Goal: Find specific page/section: Find specific page/section

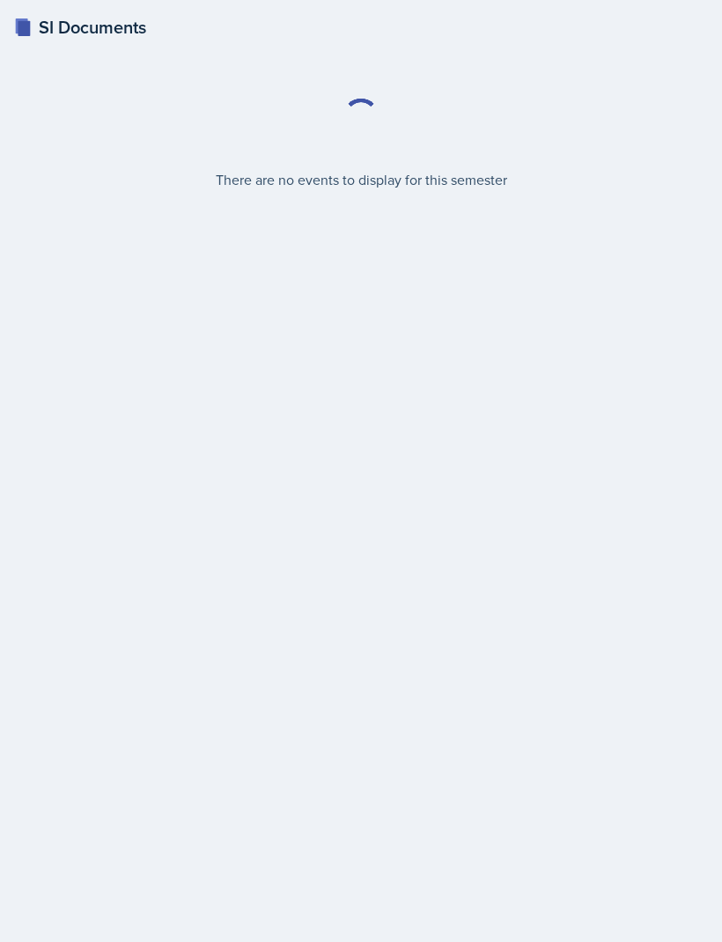
select select "2bed604d-1099-4043-b1bc-2365e8740244"
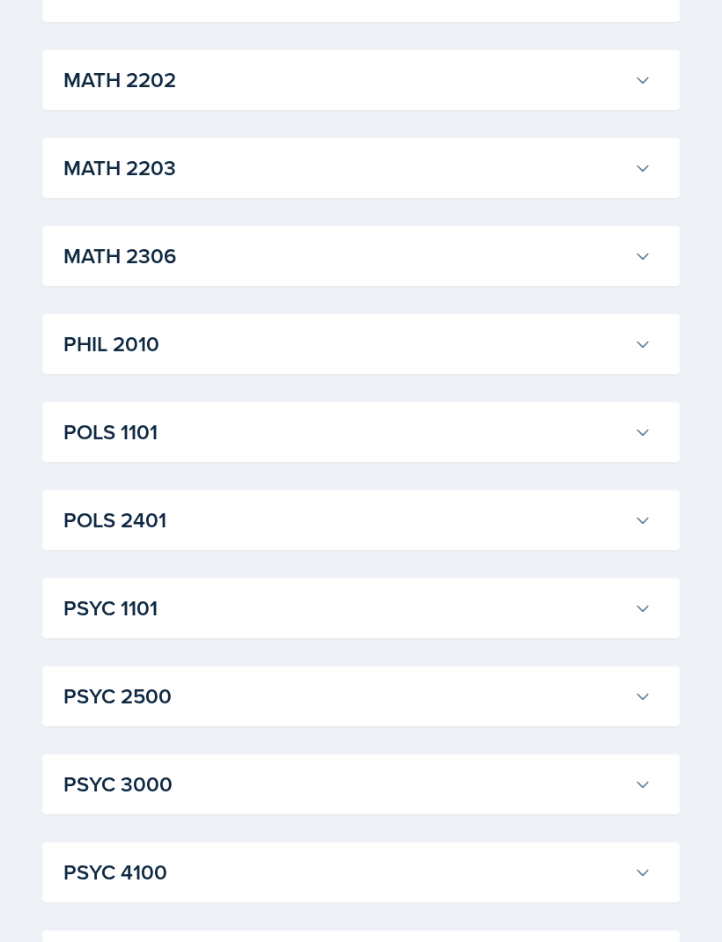
scroll to position [2020, 0]
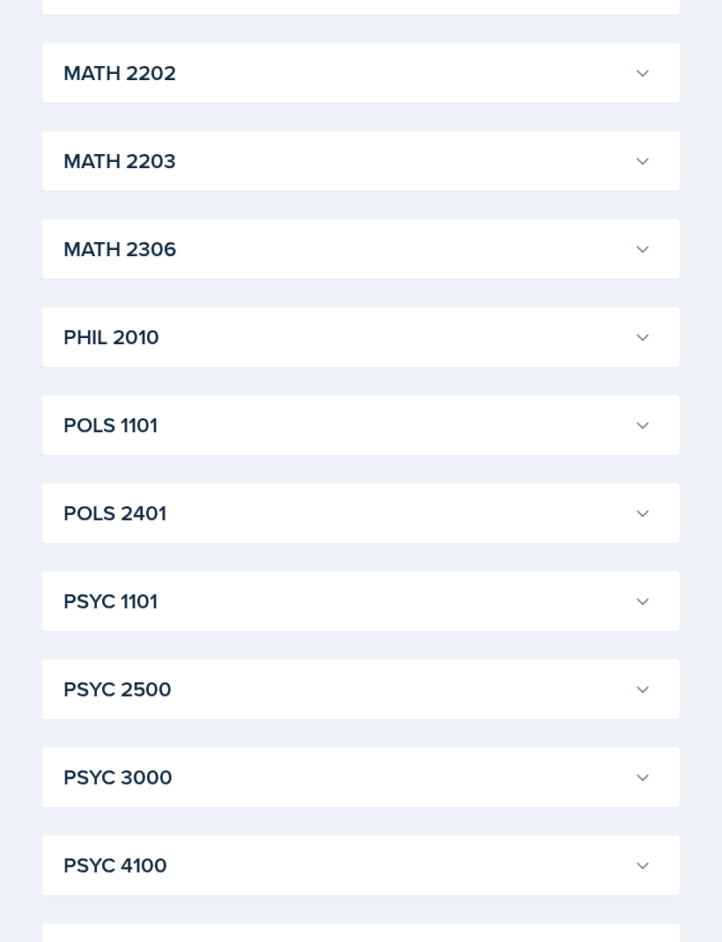
click at [613, 597] on h3 "PSYC 1101" at bounding box center [345, 602] width 564 height 32
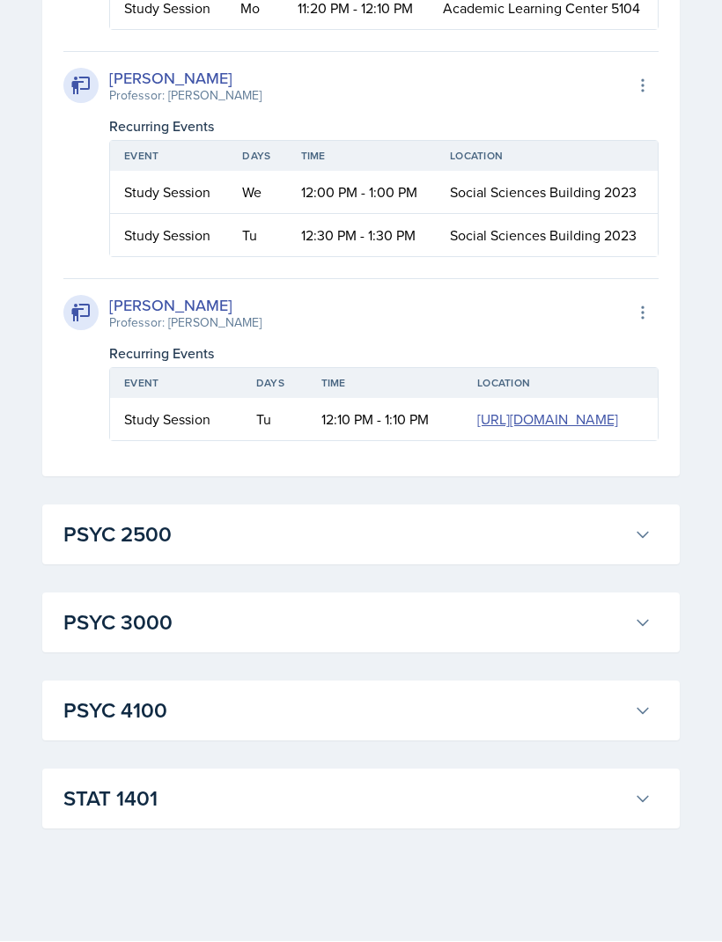
scroll to position [4678, 0]
click at [149, 565] on div "PSYC 2500 [PERSON_NAME] Professor: [PERSON_NAME] Export to Google Calendar Recu…" at bounding box center [361, 535] width 638 height 60
click at [651, 544] on icon at bounding box center [643, 536] width 18 height 18
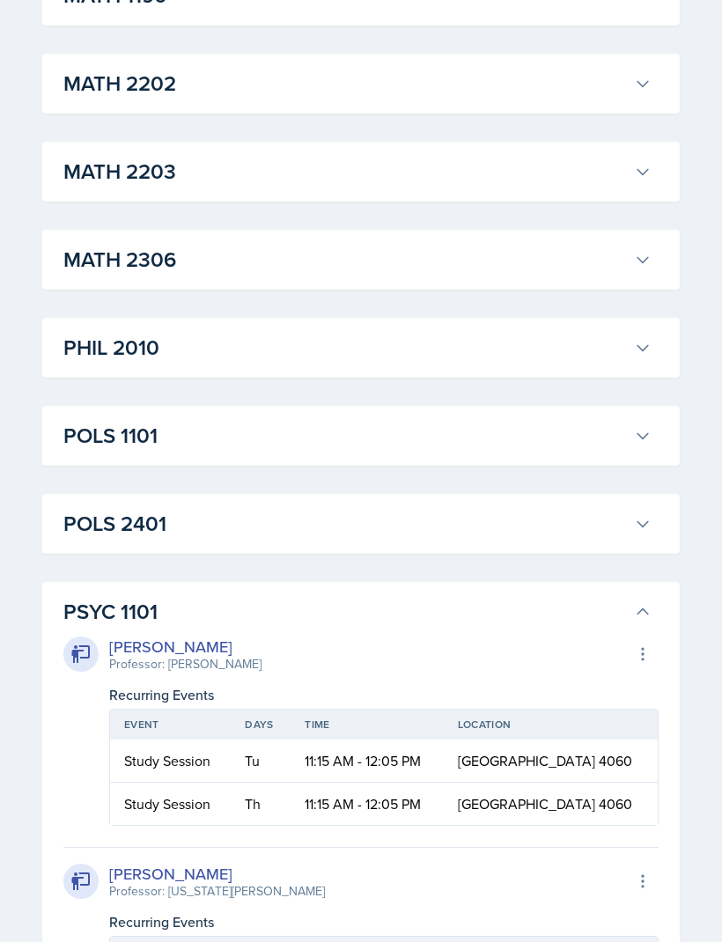
scroll to position [2009, 0]
click at [642, 603] on button "PSYC 1101" at bounding box center [357, 612] width 595 height 39
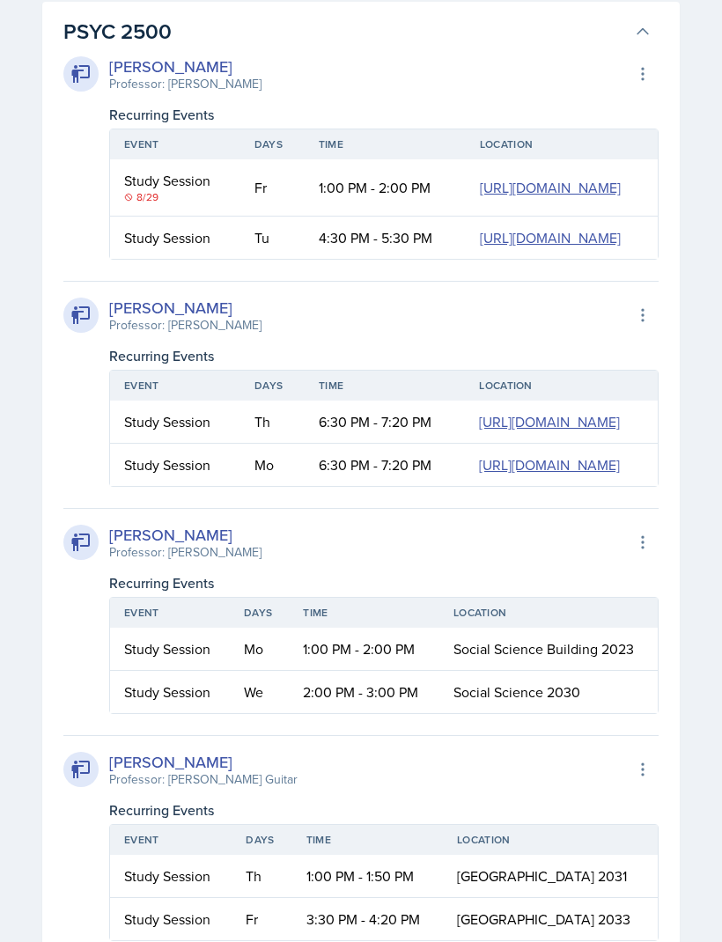
scroll to position [2672, 0]
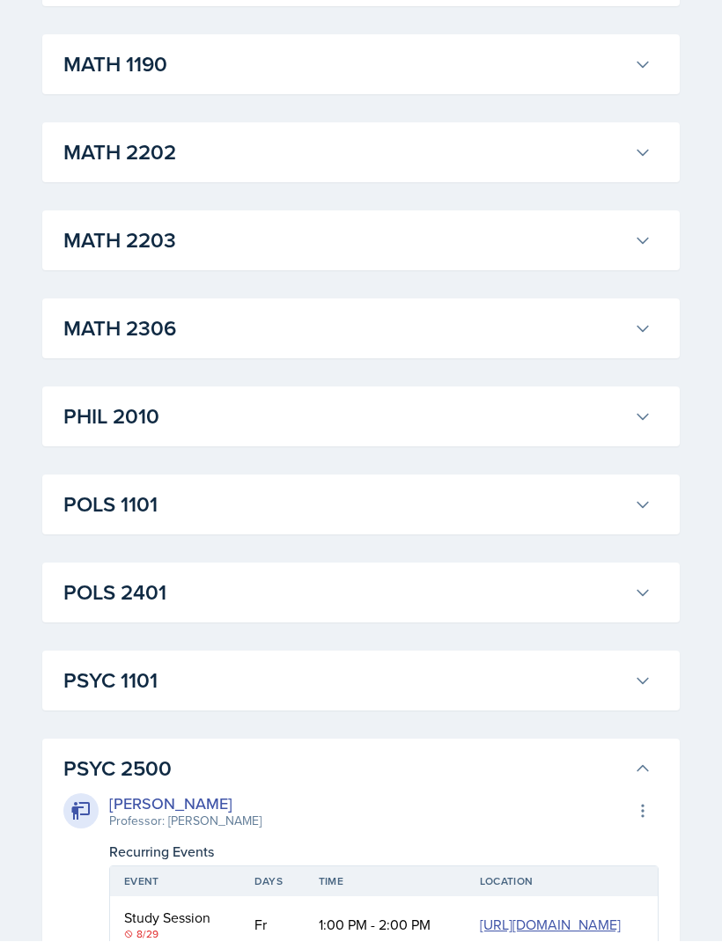
click at [628, 764] on button "PSYC 2500" at bounding box center [357, 769] width 595 height 39
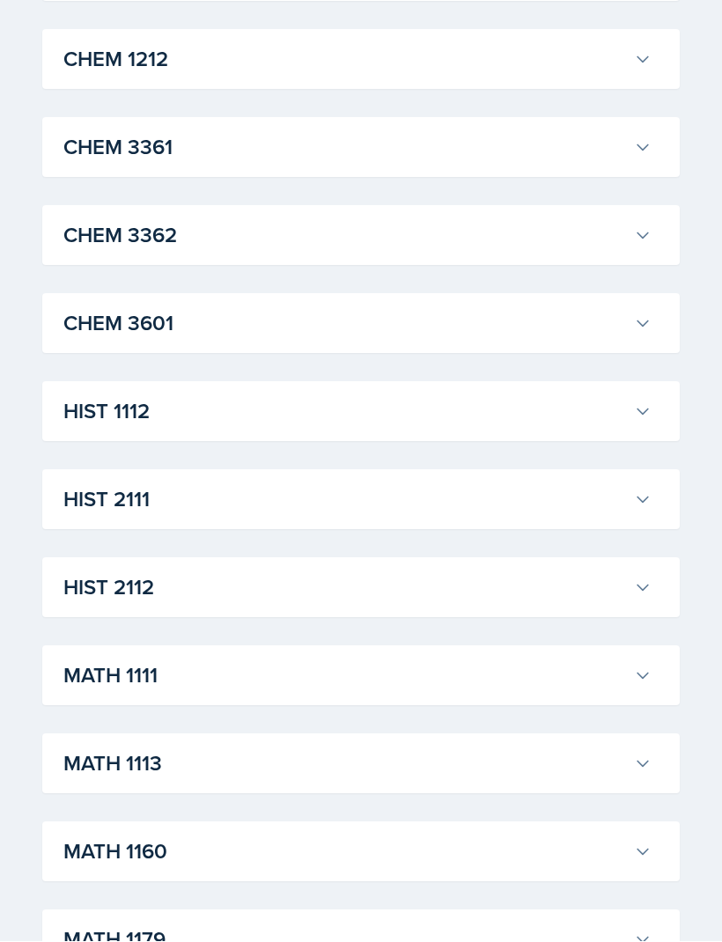
click at [651, 666] on button "MATH 1111" at bounding box center [357, 676] width 595 height 39
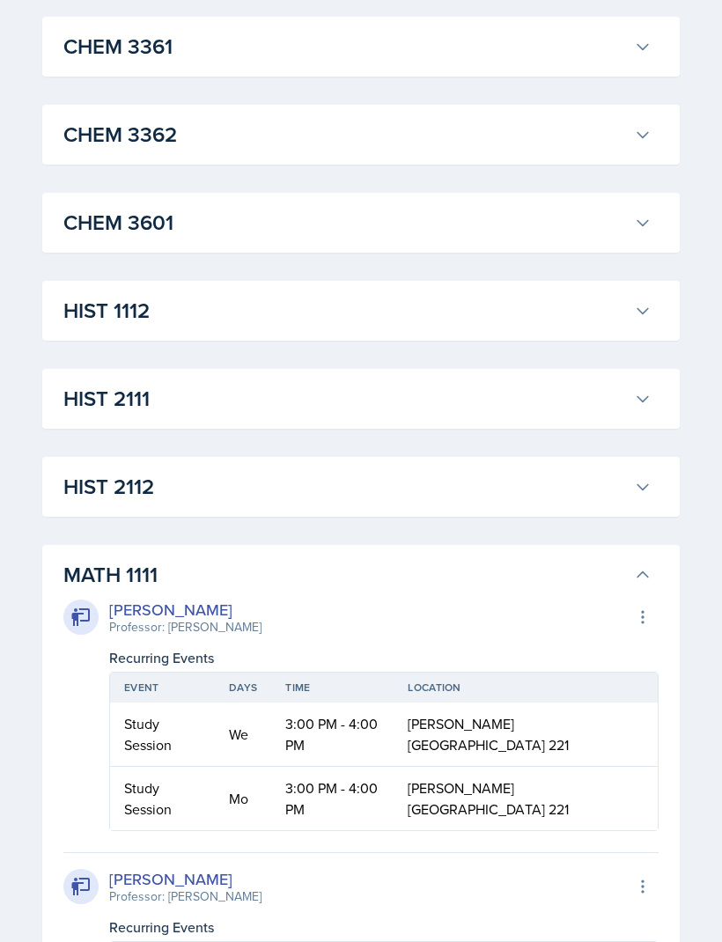
scroll to position [1066, 0]
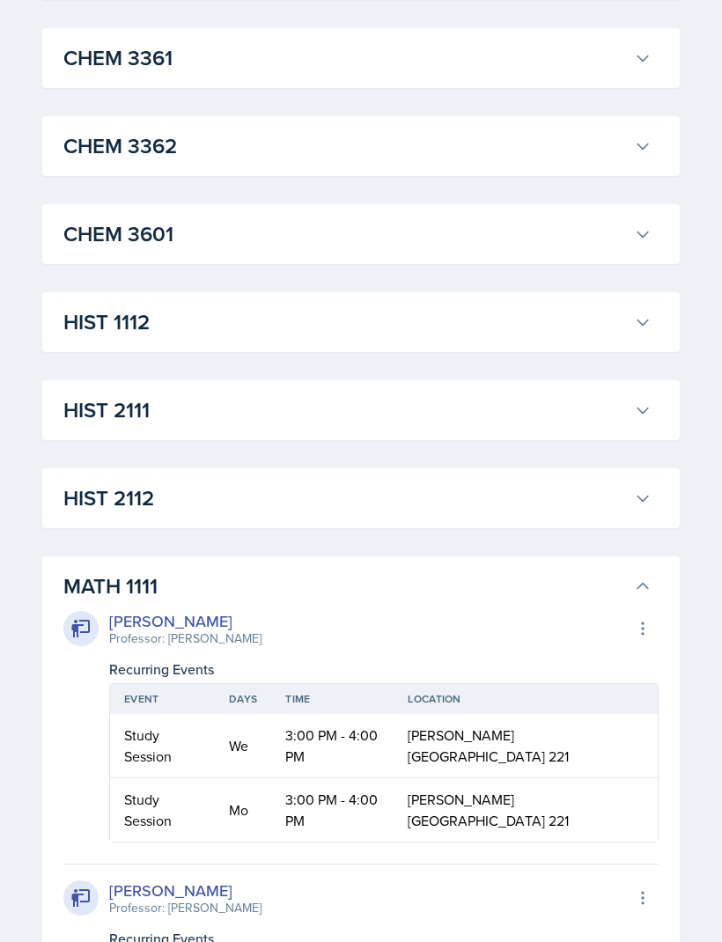
click at [651, 578] on button "MATH 1111" at bounding box center [357, 586] width 595 height 39
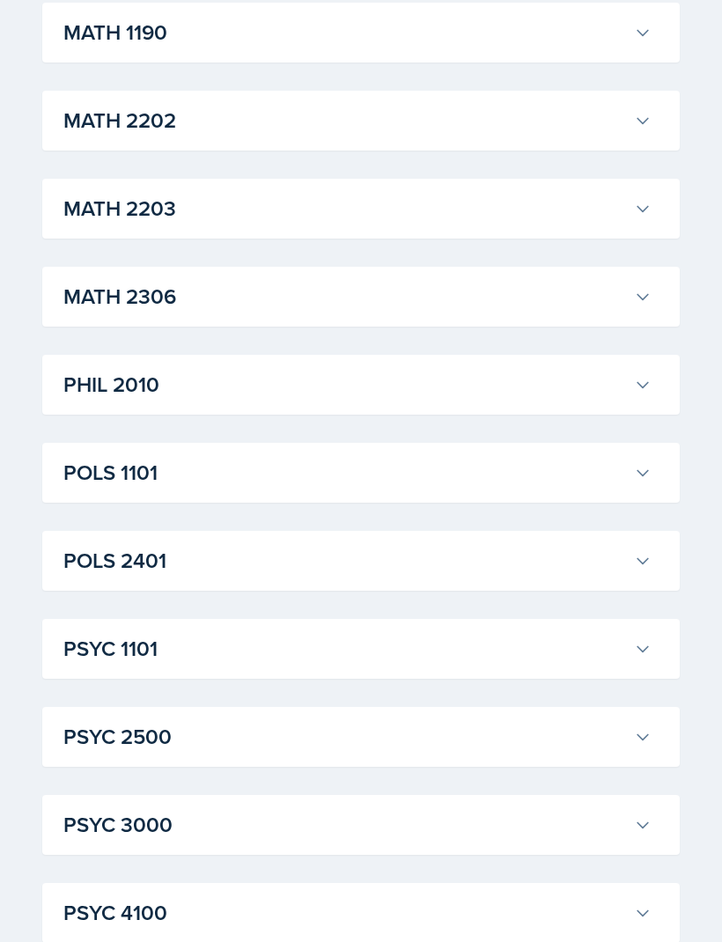
scroll to position [2116, 0]
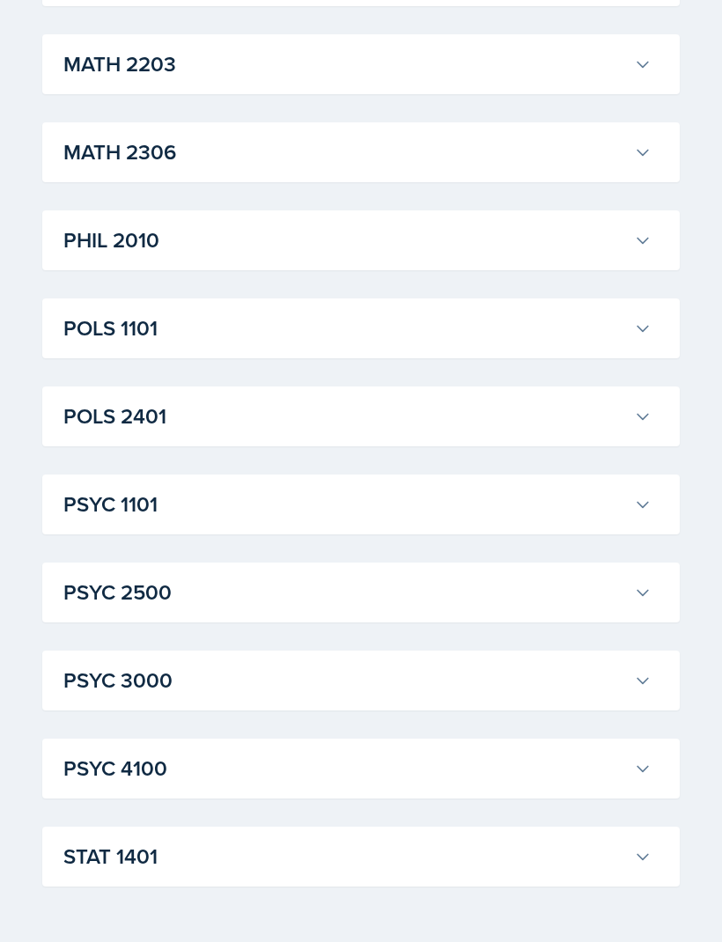
click at [631, 760] on button "PSYC 4100" at bounding box center [357, 769] width 595 height 39
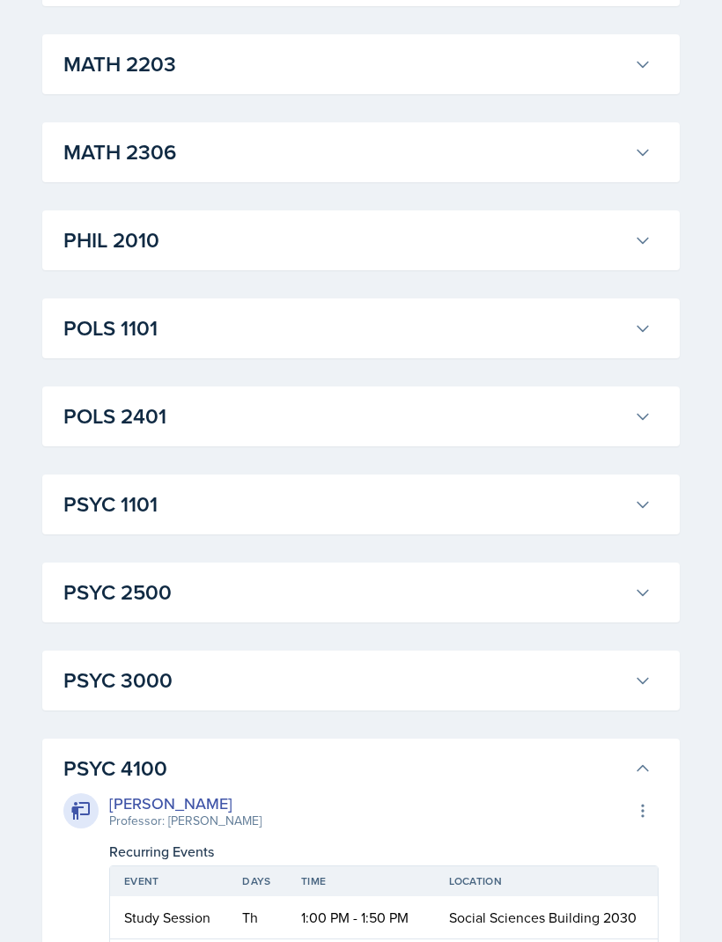
scroll to position [2335, 0]
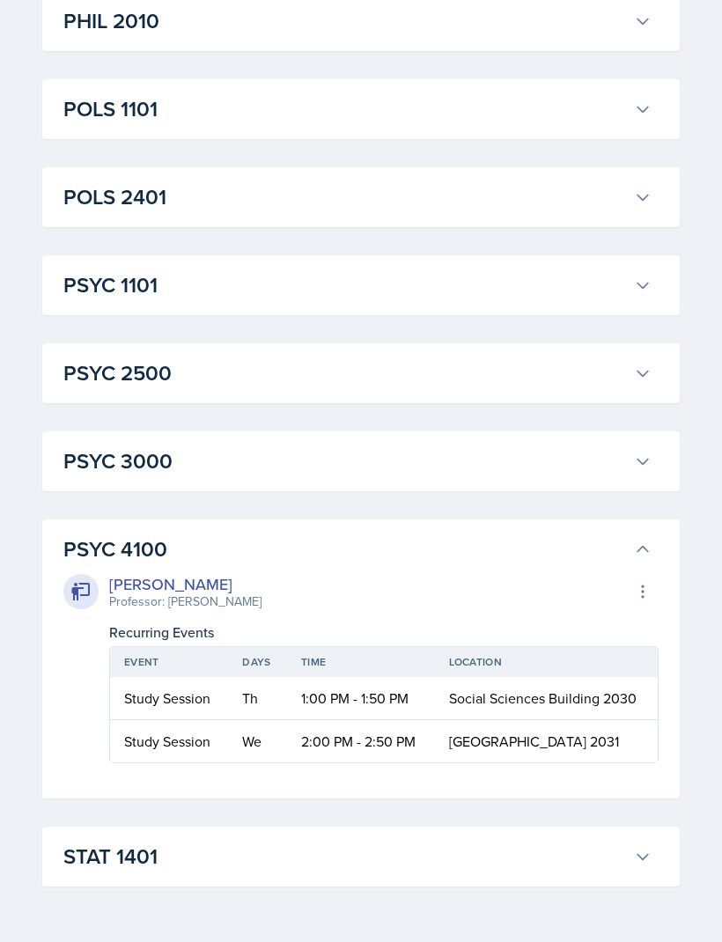
click at [650, 540] on button "PSYC 4100" at bounding box center [357, 550] width 595 height 39
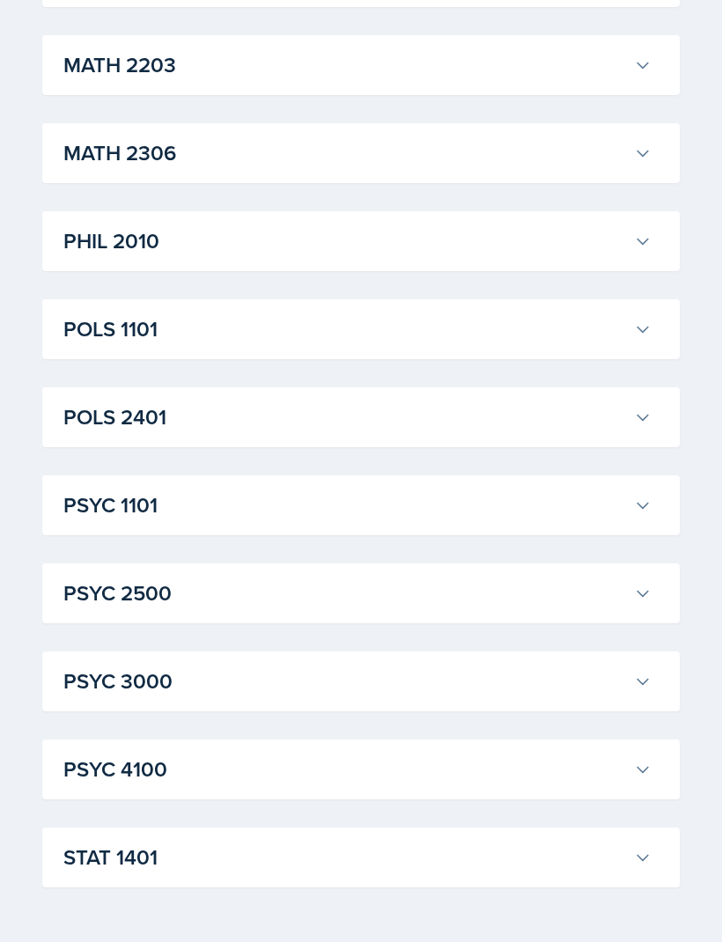
click at [641, 675] on icon at bounding box center [643, 682] width 18 height 18
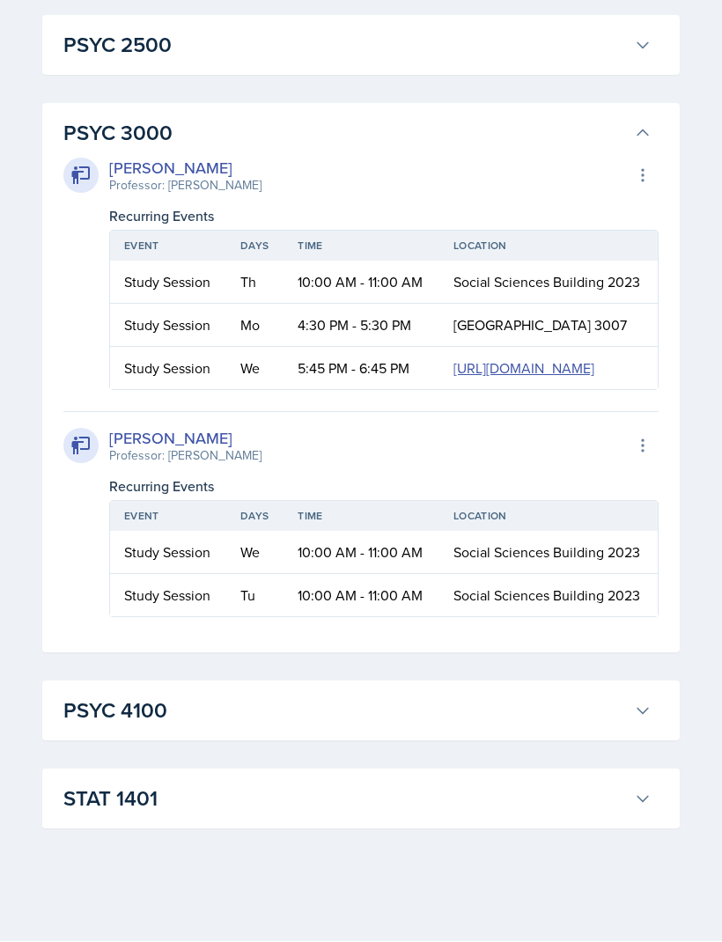
scroll to position [2796, 0]
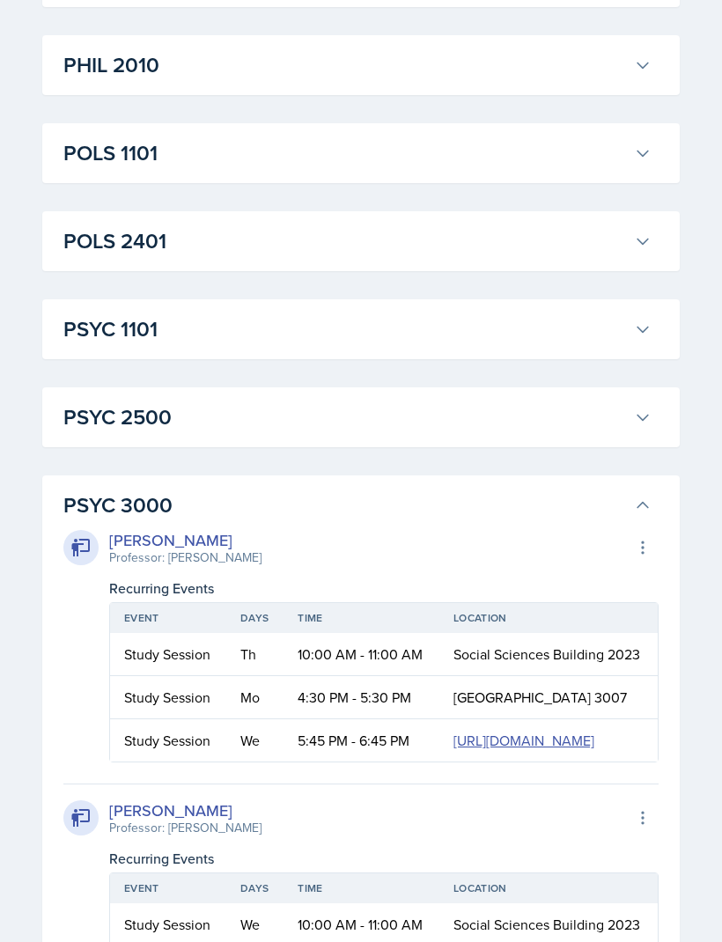
click at [643, 515] on button "PSYC 3000" at bounding box center [357, 505] width 595 height 39
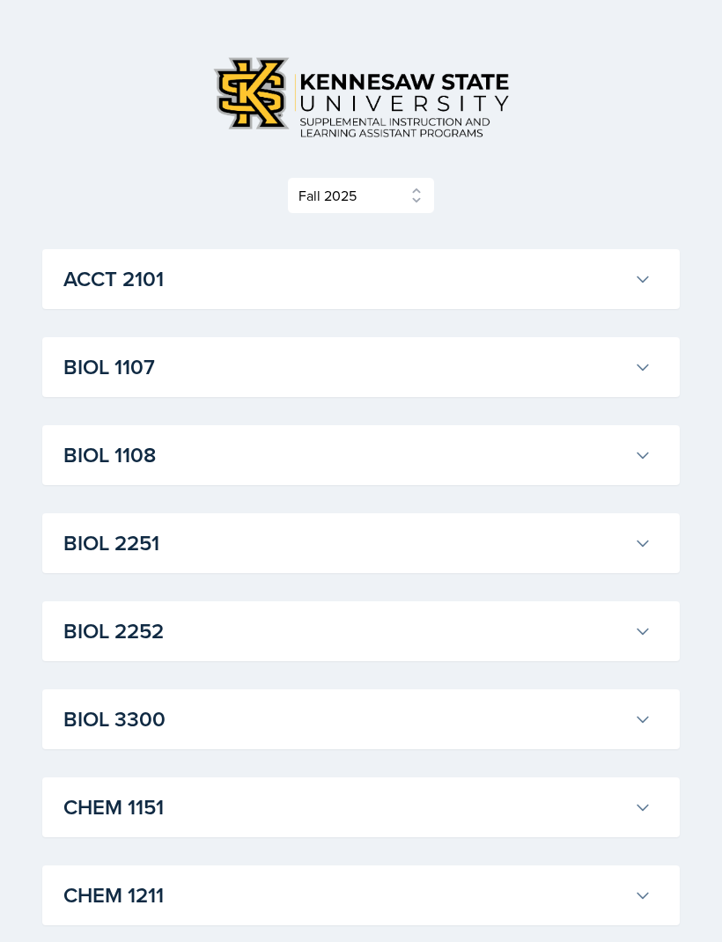
scroll to position [0, 0]
